Goal: Information Seeking & Learning: Learn about a topic

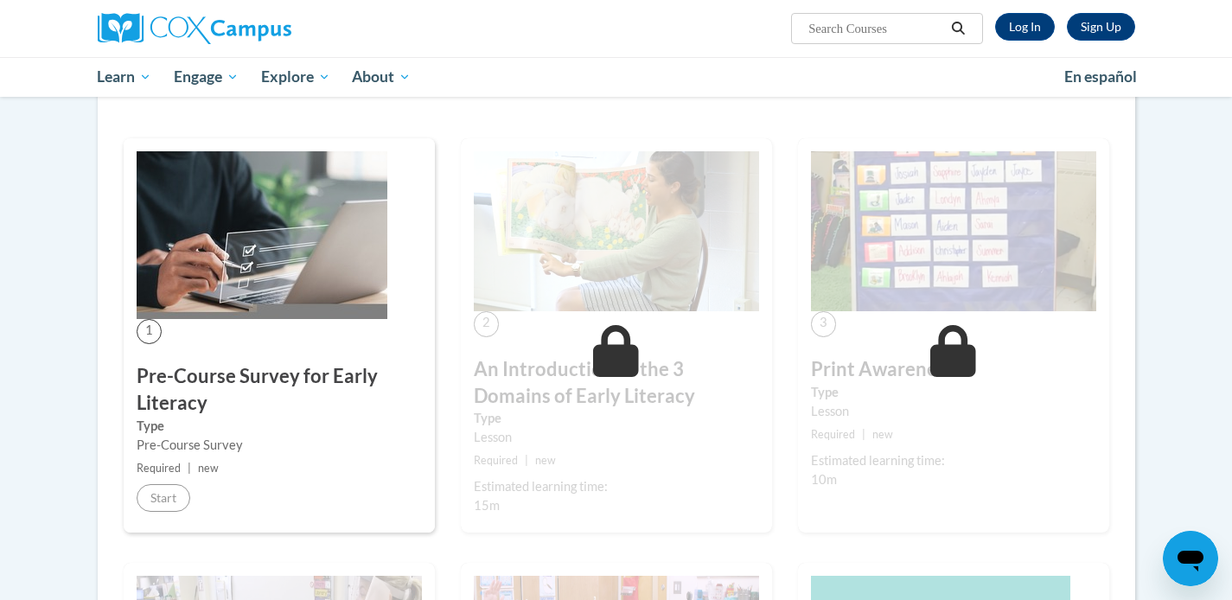
scroll to position [208, 0]
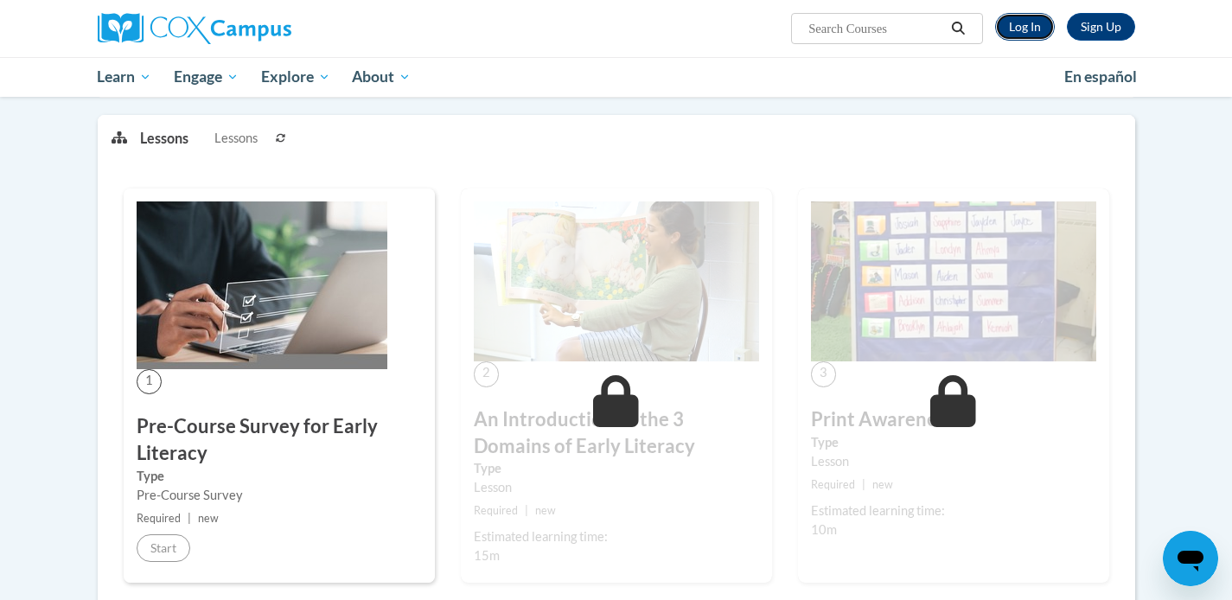
click at [1034, 38] on link "Log In" at bounding box center [1025, 27] width 60 height 28
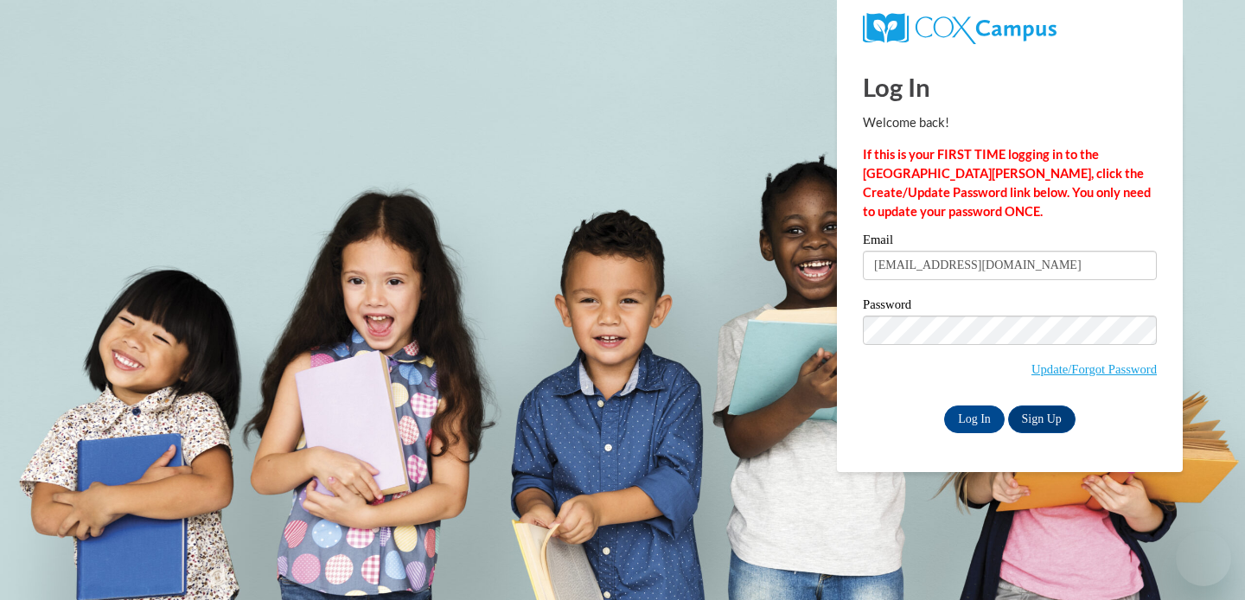
click at [903, 373] on span "Update/Forgot Password" at bounding box center [1010, 352] width 294 height 72
click at [960, 418] on input "Log In" at bounding box center [974, 419] width 61 height 28
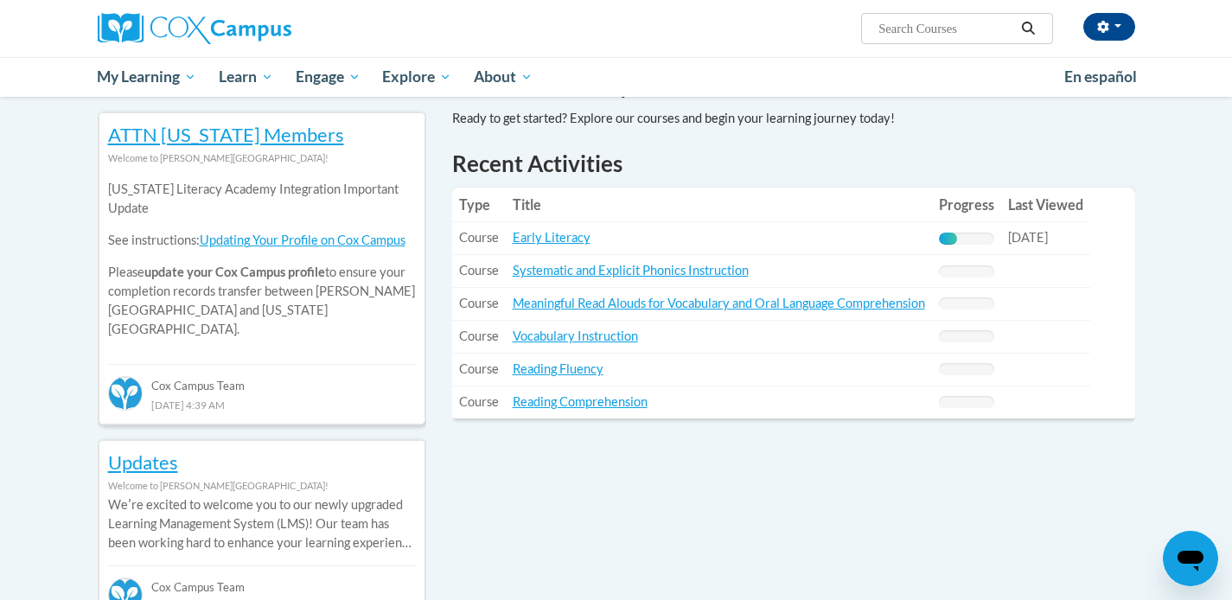
scroll to position [565, 0]
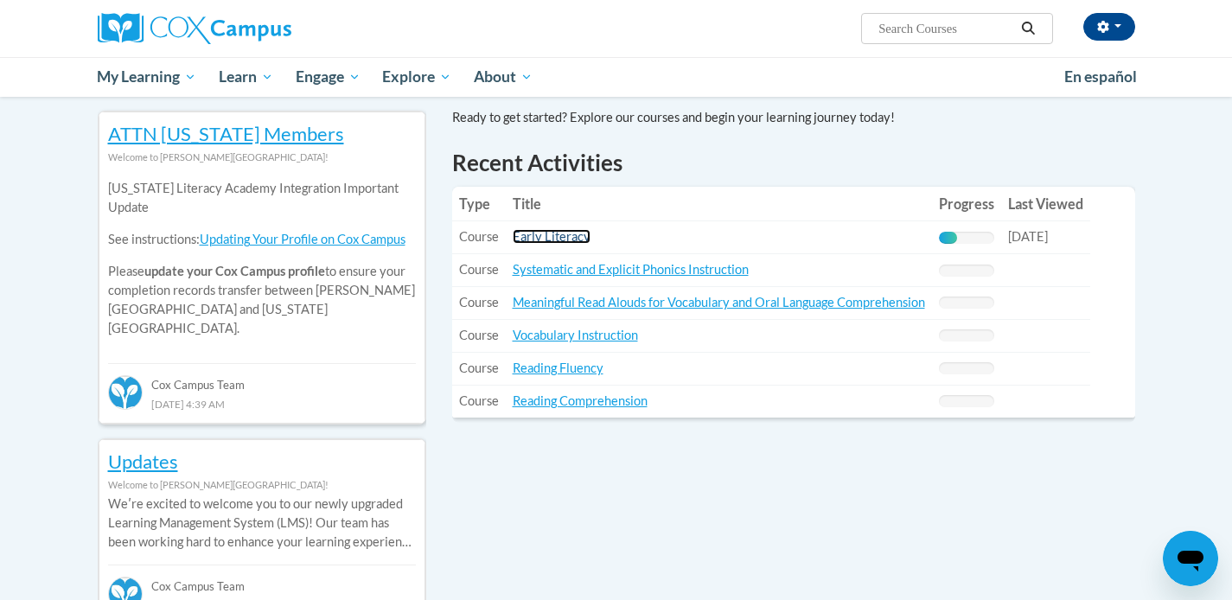
click at [583, 235] on link "Early Literacy" at bounding box center [552, 236] width 78 height 15
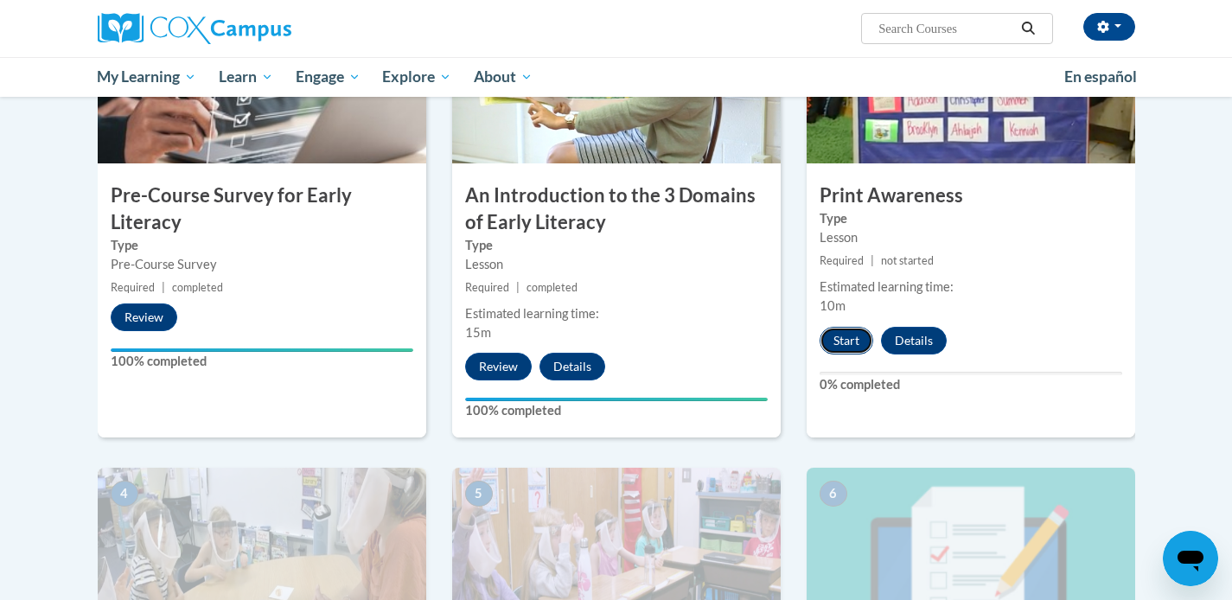
click at [847, 339] on button "Start" at bounding box center [847, 341] width 54 height 28
